Goal: Transaction & Acquisition: Download file/media

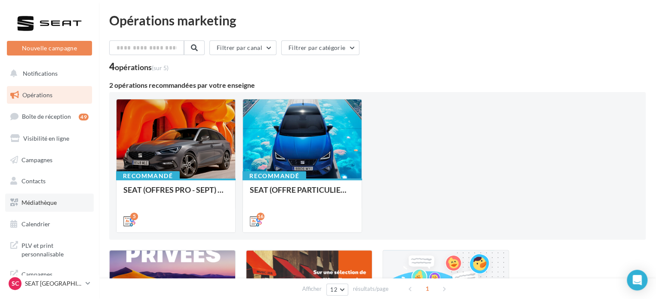
click at [47, 203] on span "Médiathèque" at bounding box center [39, 202] width 35 height 7
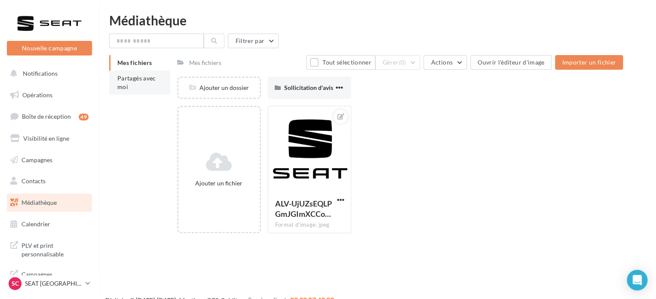
click at [159, 81] on li "Partagés avec moi" at bounding box center [139, 83] width 61 height 24
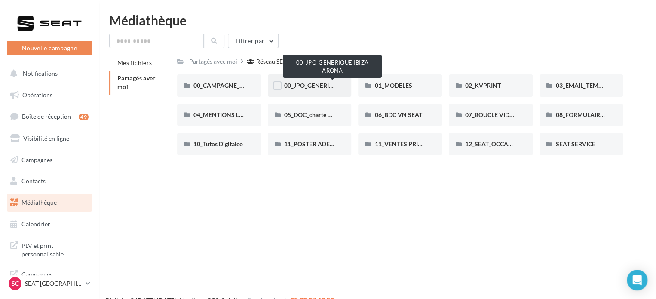
click at [302, 88] on span "00_JPO_GENERIQUE IBIZA ARONA" at bounding box center [332, 85] width 97 height 7
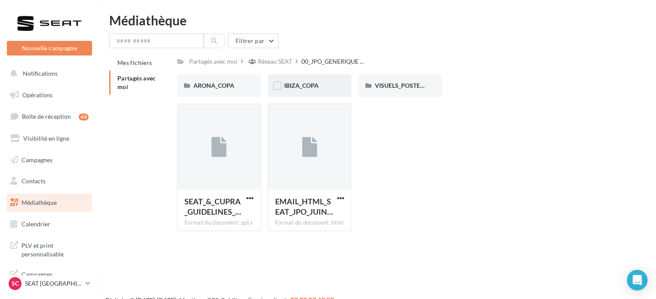
click at [284, 91] on div "IBIZA_COPA" at bounding box center [310, 85] width 84 height 22
click at [50, 250] on span "PLV et print personnalisable" at bounding box center [55, 249] width 67 height 18
click at [283, 81] on div "IBIZA_COPA" at bounding box center [310, 85] width 84 height 22
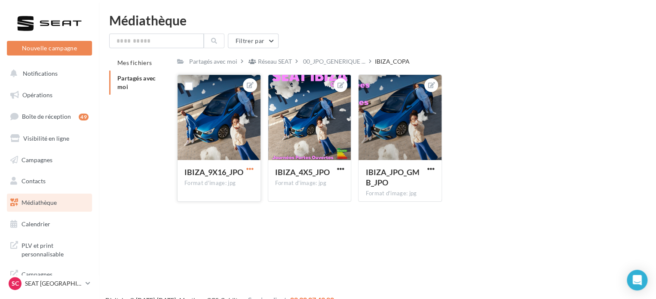
click at [250, 166] on span "button" at bounding box center [249, 168] width 7 height 7
click at [225, 207] on button "Télécharger" at bounding box center [210, 208] width 91 height 22
click at [427, 169] on span "button" at bounding box center [430, 168] width 7 height 7
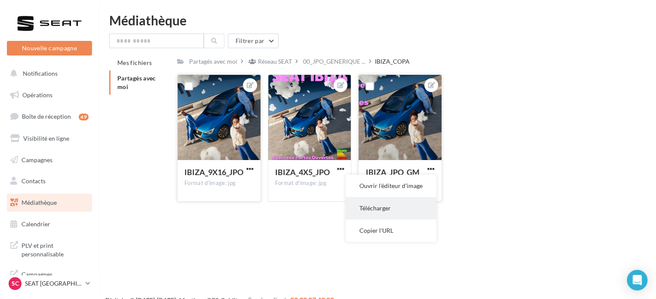
click at [401, 205] on button "Télécharger" at bounding box center [391, 208] width 91 height 22
click at [142, 81] on span "Partagés avec moi" at bounding box center [136, 82] width 39 height 16
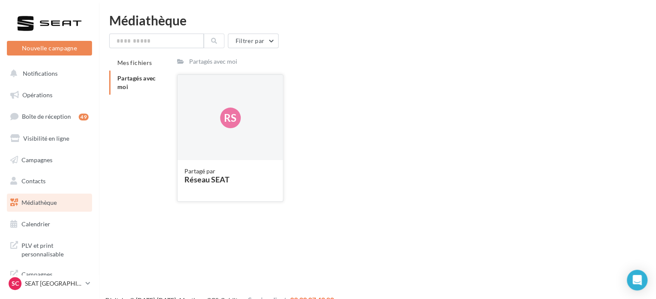
click at [194, 93] on div "Rs" at bounding box center [230, 118] width 105 height 86
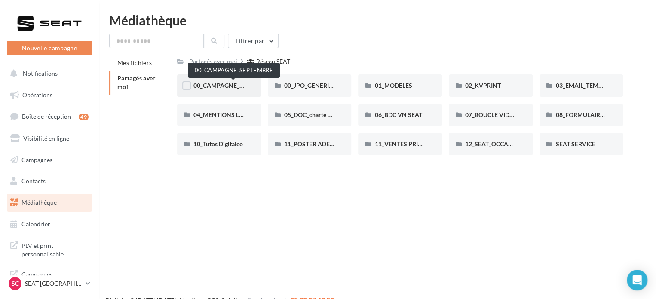
click at [236, 82] on span "00_CAMPAGNE_SEPTEMBRE" at bounding box center [234, 85] width 80 height 7
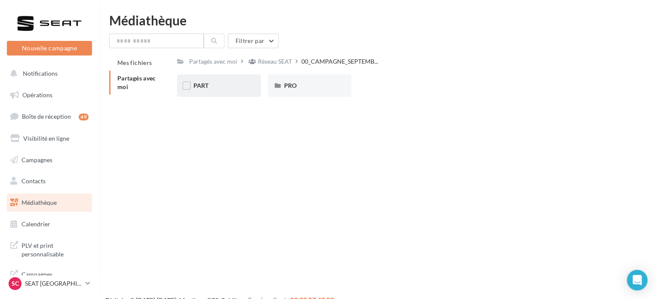
click at [241, 86] on div "PART" at bounding box center [219, 85] width 51 height 9
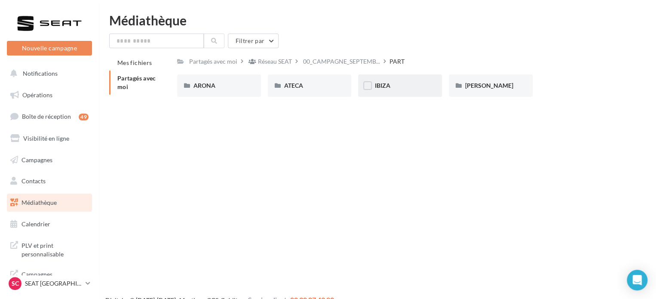
click at [409, 88] on div "IBIZA" at bounding box center [400, 85] width 51 height 9
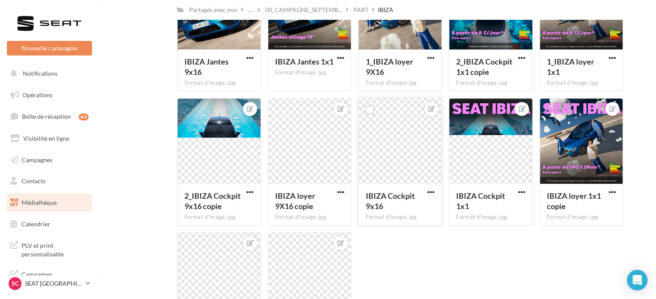
scroll to position [86, 0]
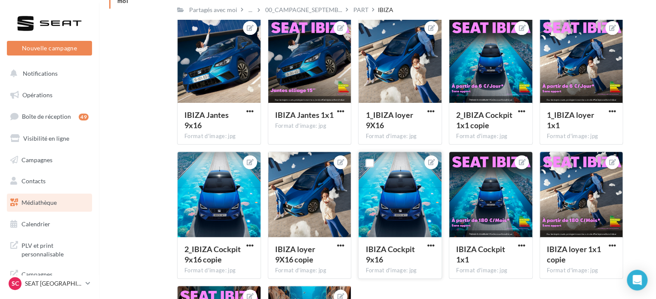
click at [432, 252] on div "IBIZA Cockpit 9x16" at bounding box center [400, 255] width 69 height 23
click at [428, 248] on span "button" at bounding box center [430, 245] width 7 height 7
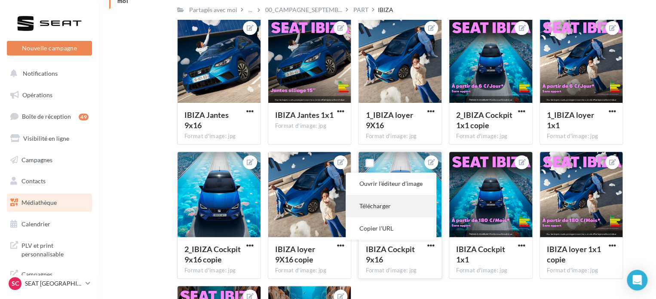
click at [392, 201] on button "Télécharger" at bounding box center [391, 206] width 91 height 22
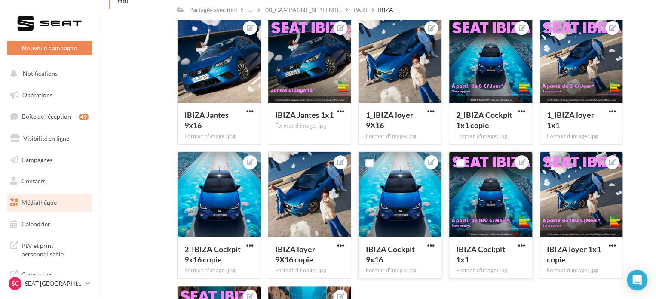
click at [523, 251] on div "IBIZA Cockpit 1x1" at bounding box center [490, 255] width 69 height 23
click at [520, 247] on span "button" at bounding box center [521, 245] width 7 height 7
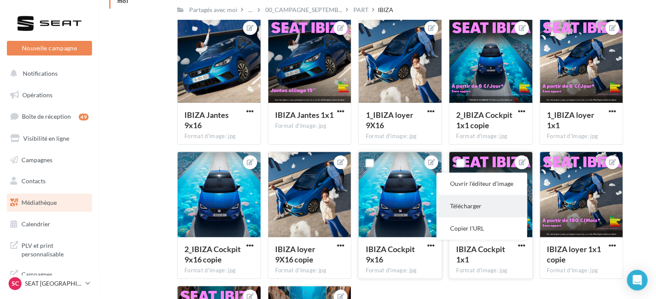
click at [479, 199] on button "Télécharger" at bounding box center [481, 206] width 91 height 22
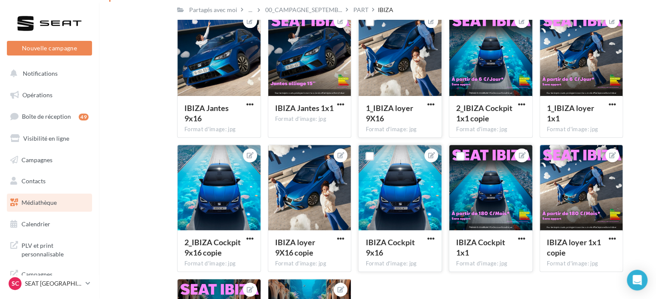
scroll to position [29, 0]
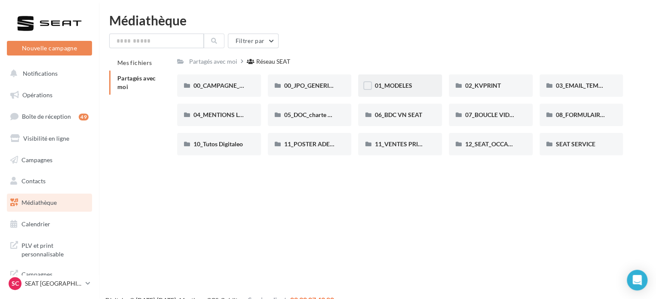
click at [415, 91] on div "01_MODELES" at bounding box center [400, 85] width 84 height 22
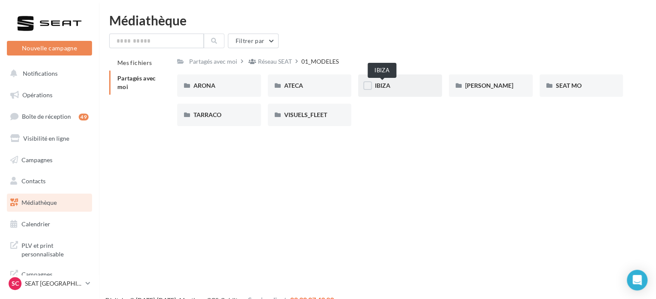
click at [383, 88] on span "IBIZA" at bounding box center [382, 85] width 15 height 7
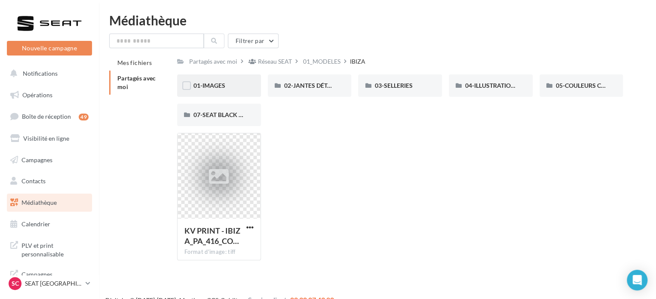
click at [207, 77] on div "01-IMAGES" at bounding box center [219, 85] width 84 height 22
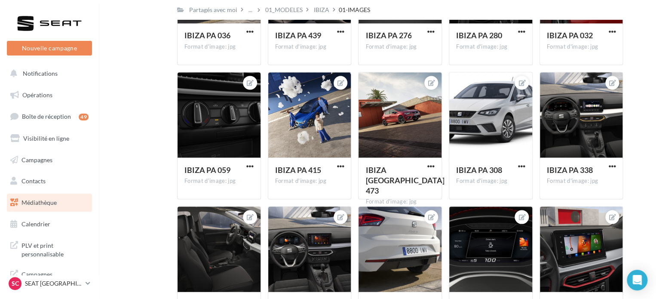
scroll to position [2366, 0]
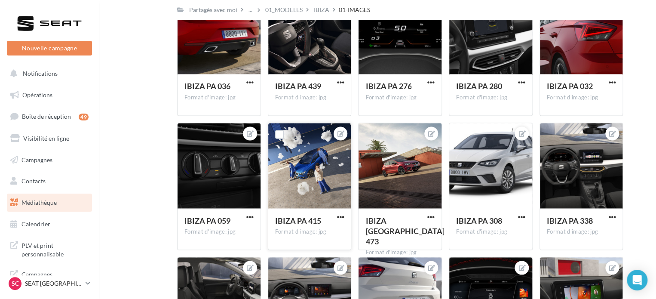
click at [334, 218] on div "IBIZA PA 415" at bounding box center [309, 221] width 69 height 12
click at [337, 218] on span "button" at bounding box center [340, 216] width 7 height 7
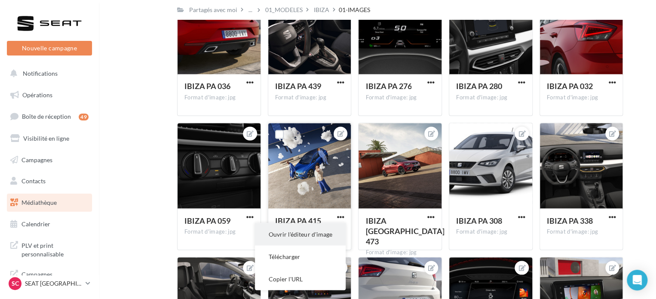
click at [325, 229] on button "Ouvrir l'éditeur d'image" at bounding box center [300, 234] width 91 height 22
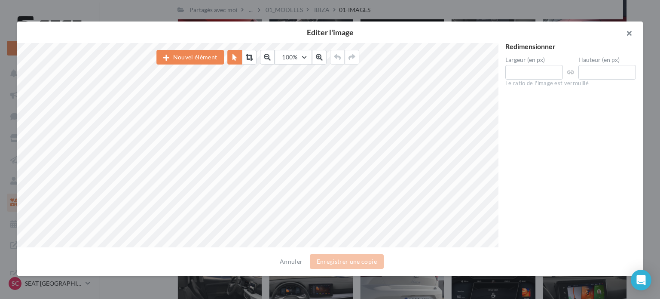
click at [630, 32] on button "button" at bounding box center [626, 35] width 34 height 26
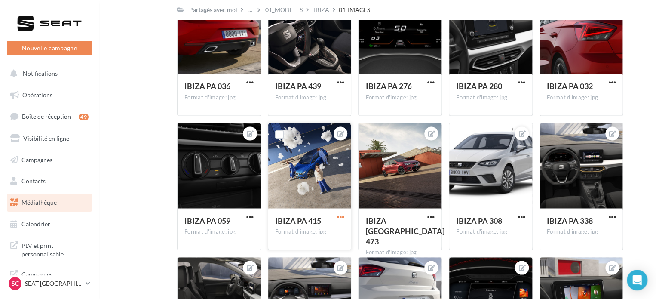
click at [339, 216] on span "button" at bounding box center [340, 216] width 7 height 7
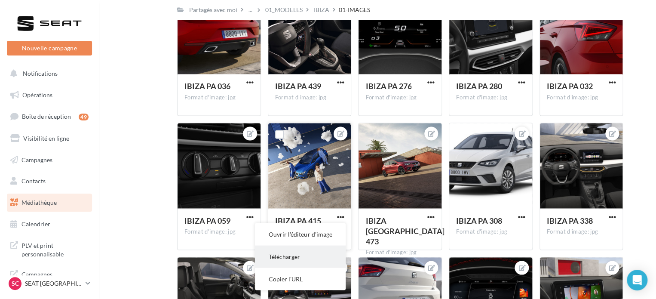
click at [293, 261] on button "Télécharger" at bounding box center [300, 256] width 91 height 22
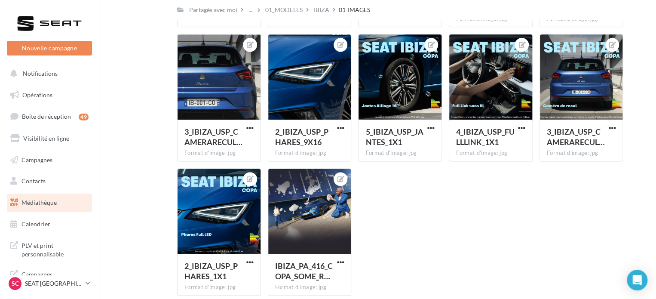
scroll to position [5447, 0]
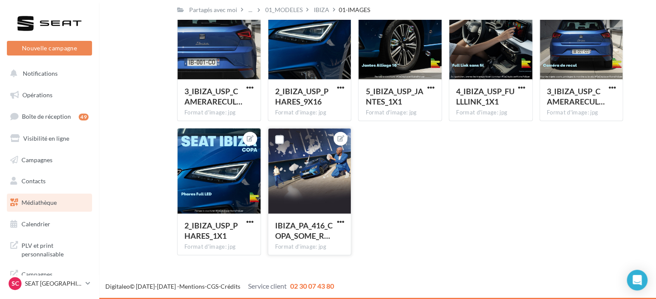
click at [335, 224] on button "button" at bounding box center [340, 222] width 11 height 9
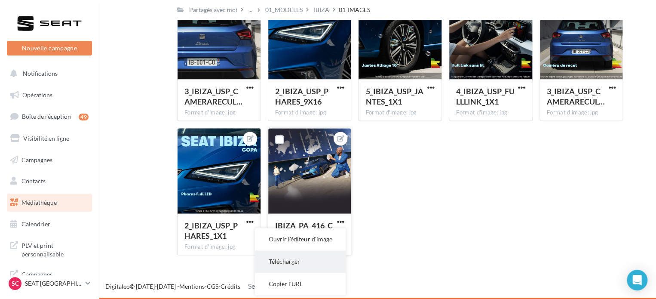
click at [299, 252] on button "Télécharger" at bounding box center [300, 261] width 91 height 22
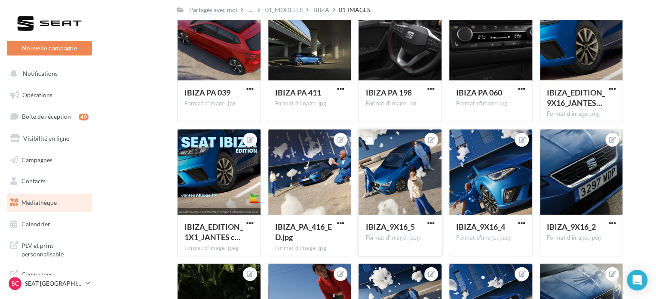
scroll to position [4501, 0]
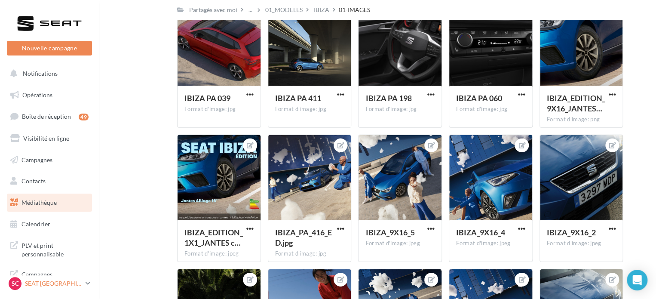
click at [37, 290] on link "SC SEAT CAEN SEAT-IFS" at bounding box center [49, 283] width 85 height 16
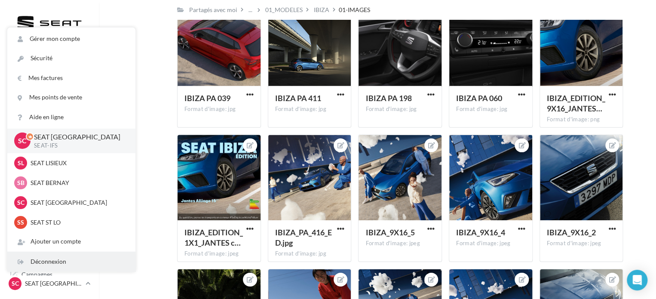
click at [69, 263] on div "Déconnexion" at bounding box center [71, 261] width 128 height 19
